Goal: Find specific page/section: Find specific page/section

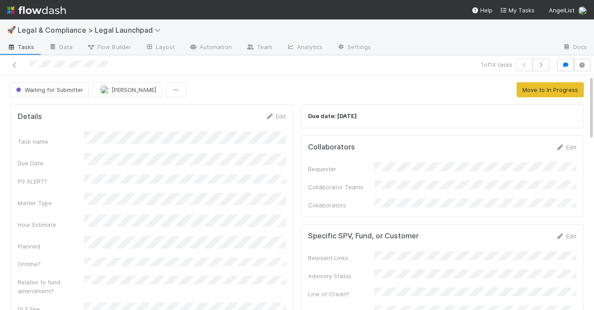
click at [34, 11] on img at bounding box center [36, 10] width 59 height 15
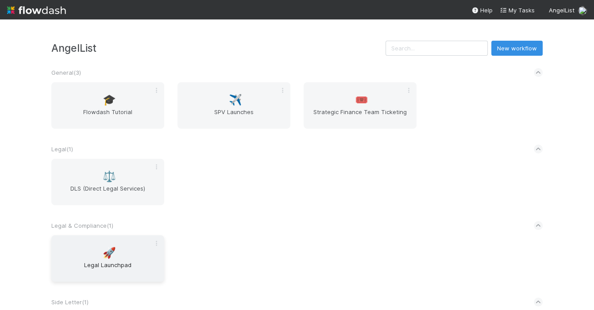
click at [118, 264] on span "Legal Launchpad" at bounding box center [108, 270] width 106 height 18
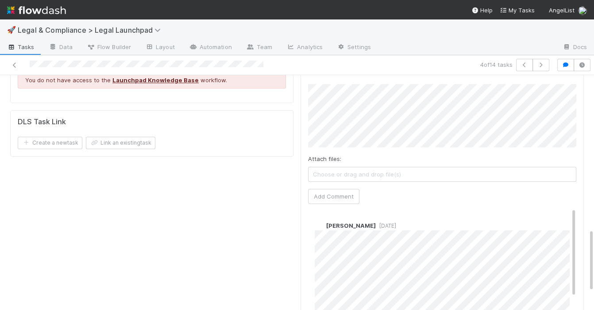
scroll to position [563, 0]
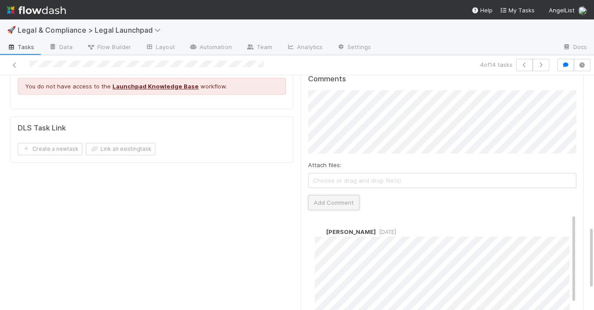
click at [339, 195] on button "Add Comment" at bounding box center [333, 202] width 51 height 15
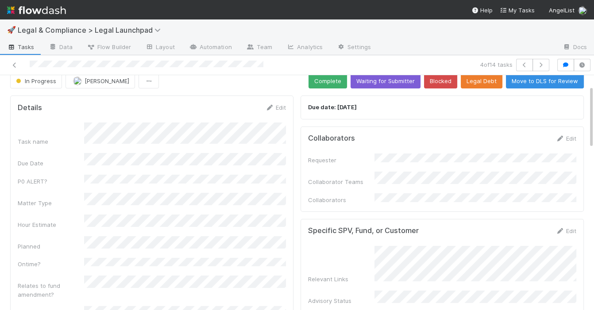
scroll to position [0, 0]
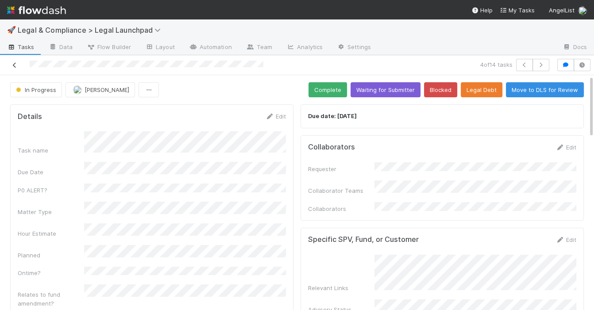
click at [13, 64] on icon at bounding box center [14, 65] width 9 height 6
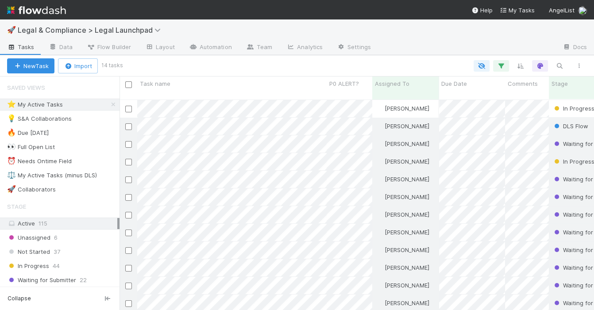
scroll to position [218, 474]
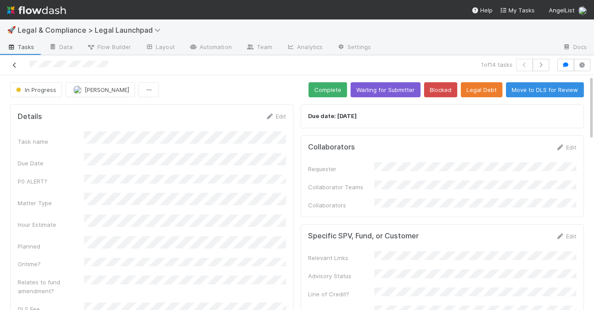
click at [15, 67] on icon at bounding box center [14, 65] width 9 height 6
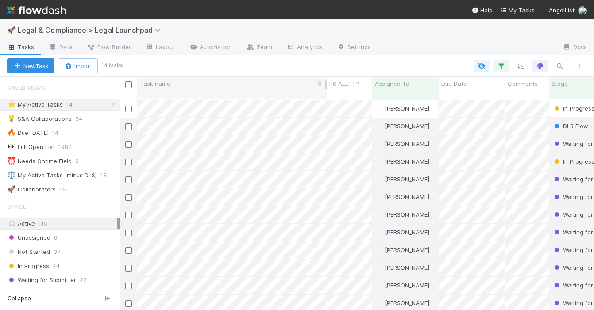
scroll to position [30, 0]
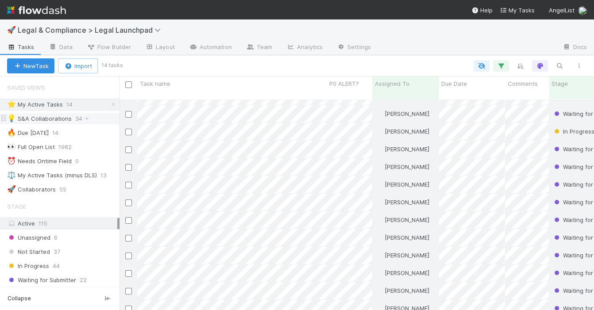
click at [103, 119] on div "💡 S&A Collaborations 34" at bounding box center [63, 118] width 112 height 11
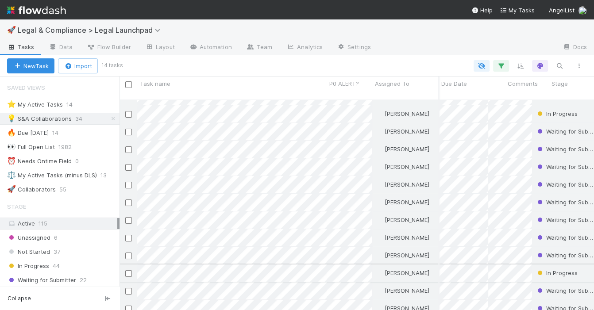
scroll to position [30, 0]
